Goal: Complete application form

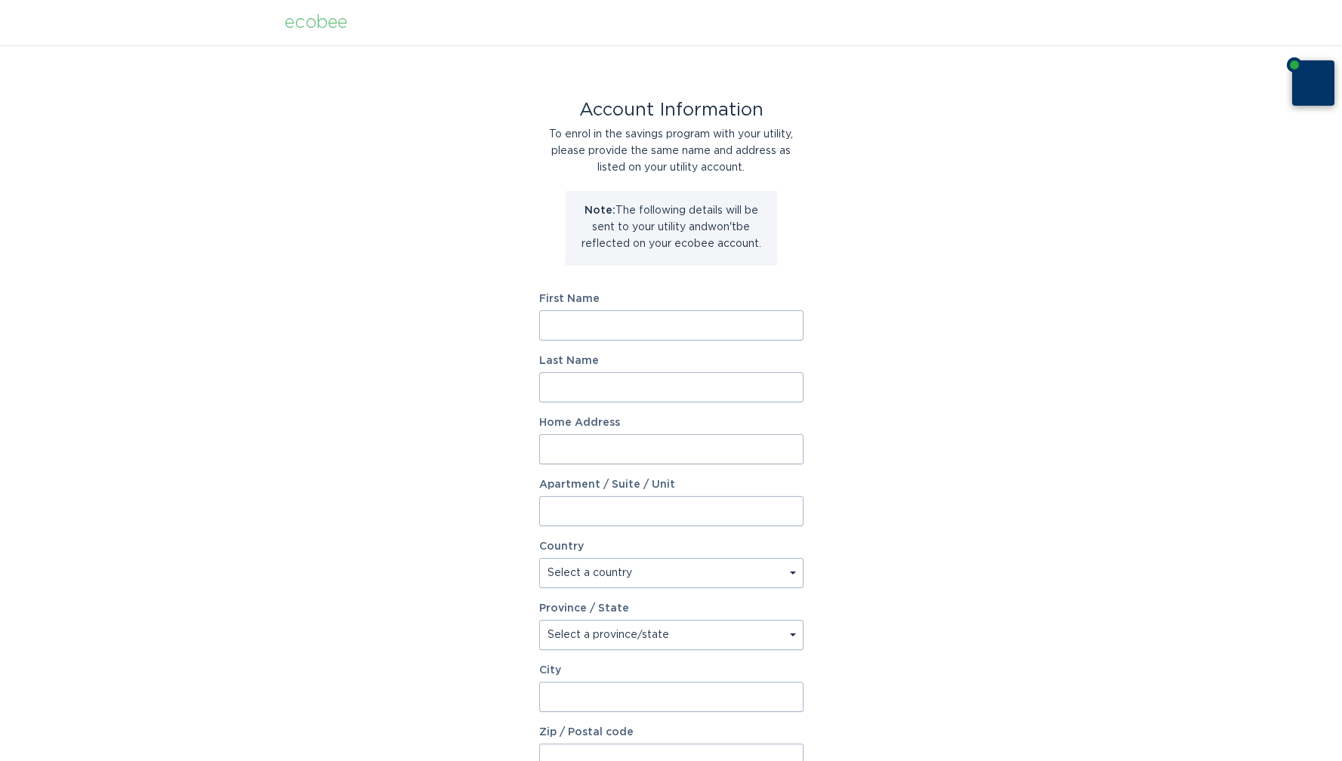
click at [679, 335] on input "First Name" at bounding box center [671, 325] width 264 height 30
type input "Tiffany"
type input "Ng"
type input "2231 Trillium Ln"
type input "Unit 30"
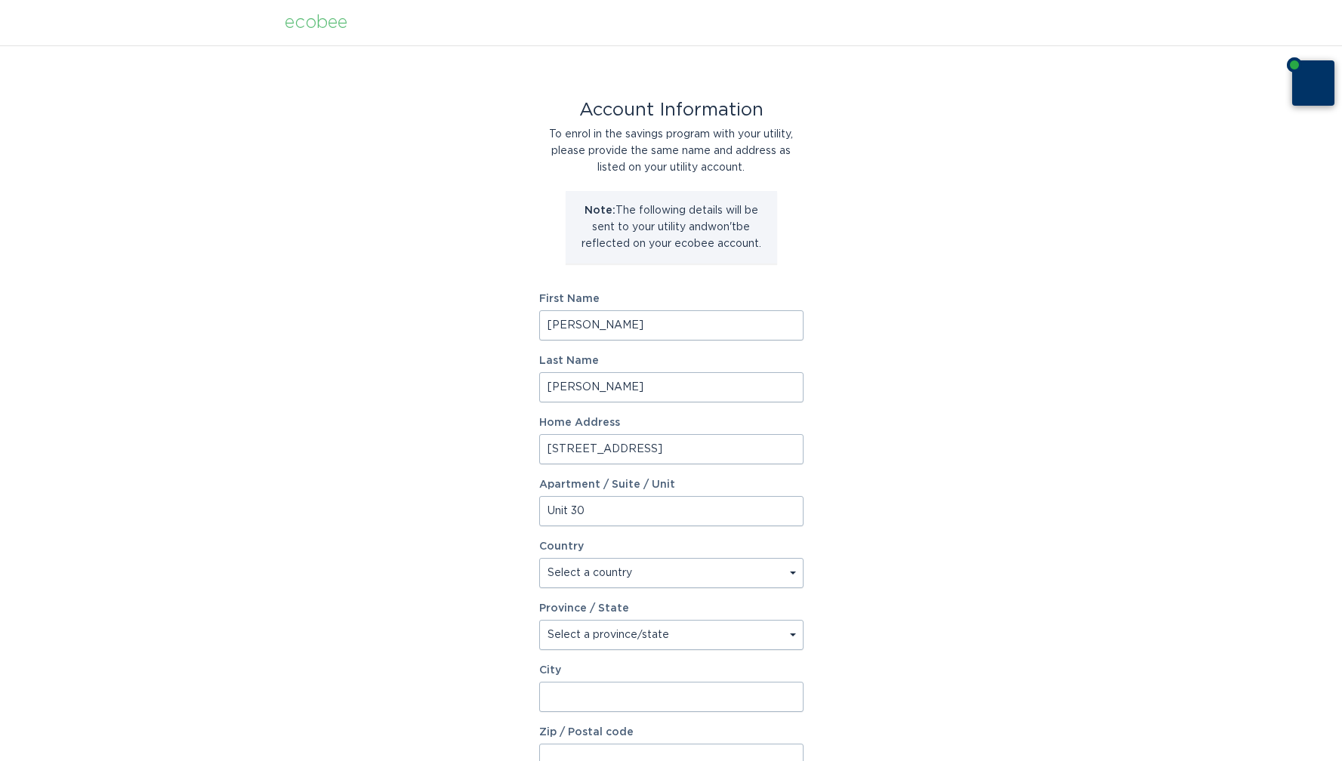
select select "US"
select select "MI"
type input "Ann Arbor"
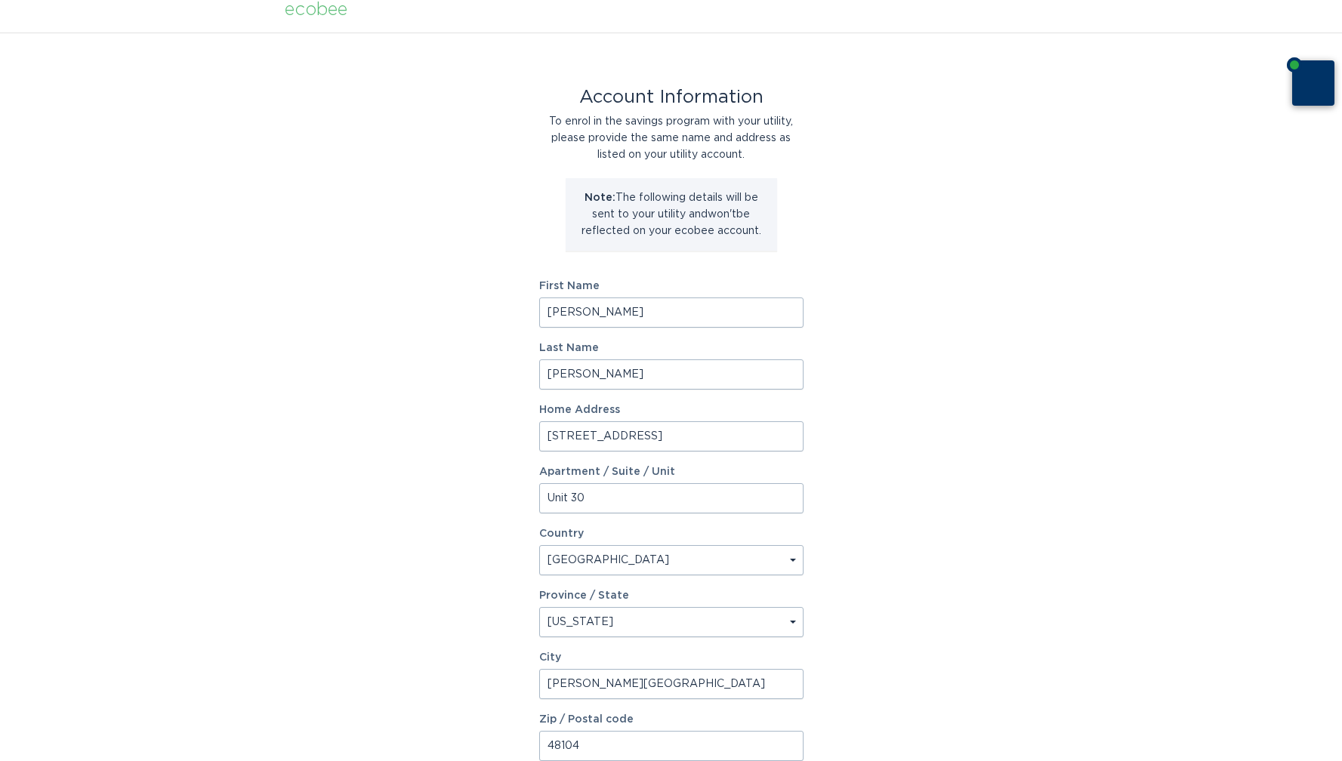
type input "48104"
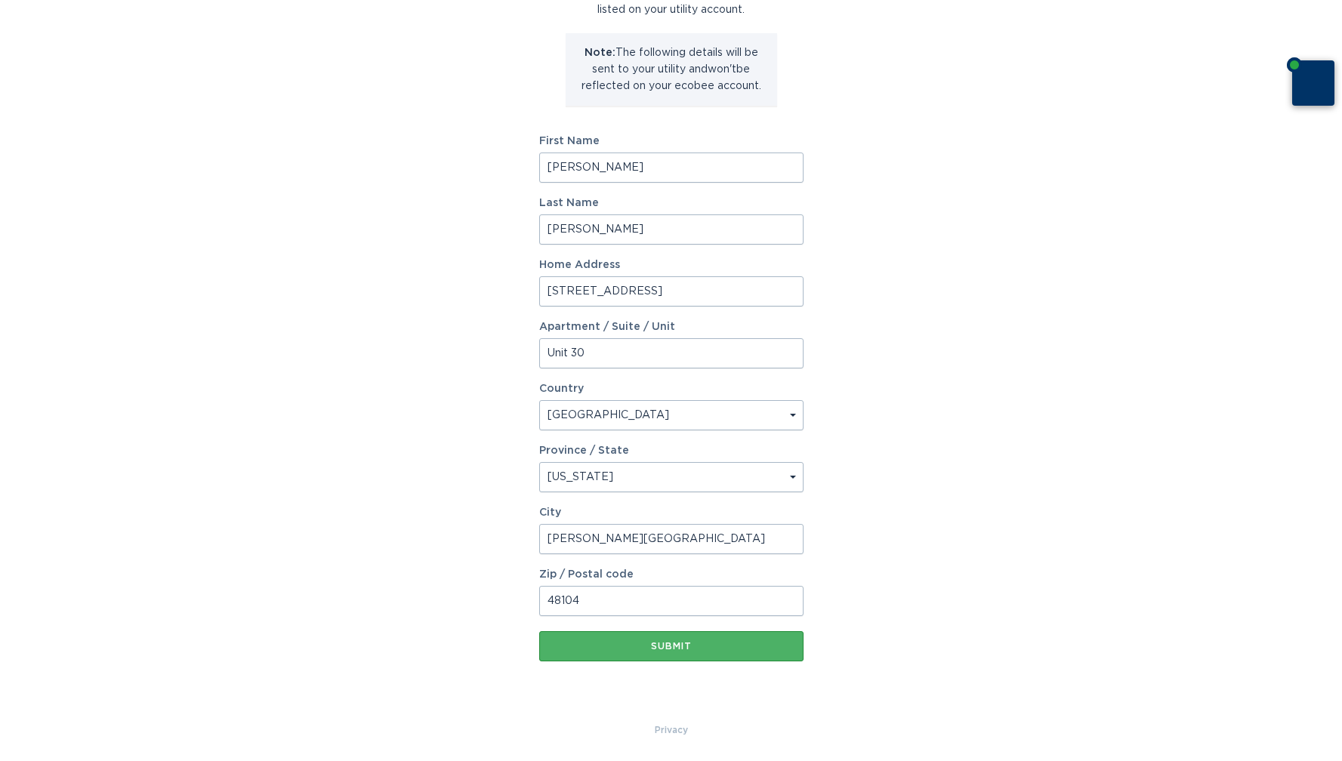
click at [584, 646] on div "Submit" at bounding box center [671, 646] width 249 height 9
